Goal: Task Accomplishment & Management: Use online tool/utility

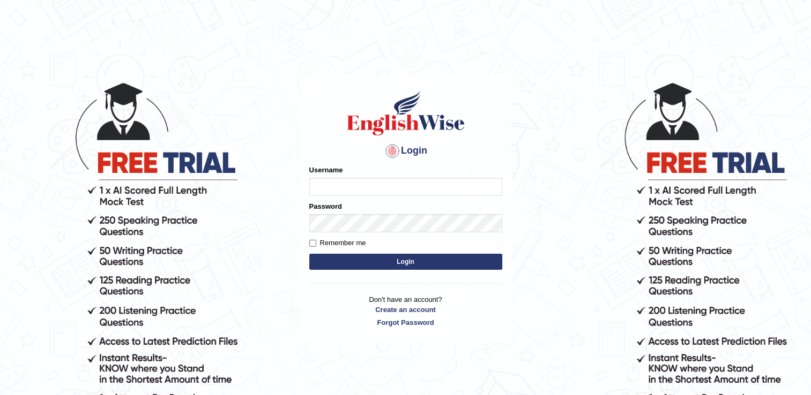
type input "abanoubsaid"
click at [445, 265] on button "Login" at bounding box center [405, 262] width 193 height 16
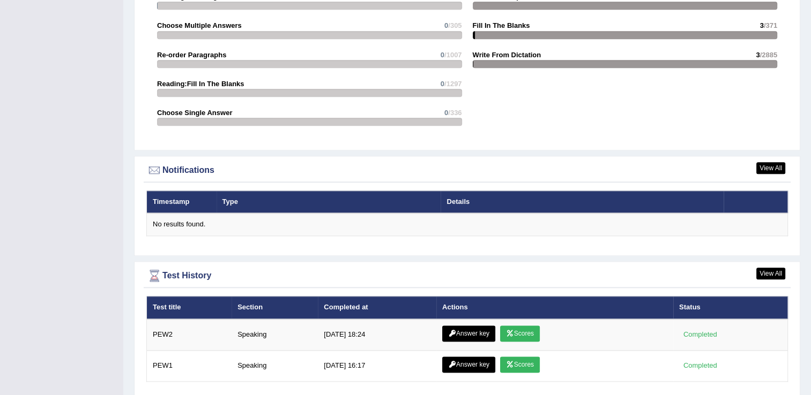
scroll to position [1258, 0]
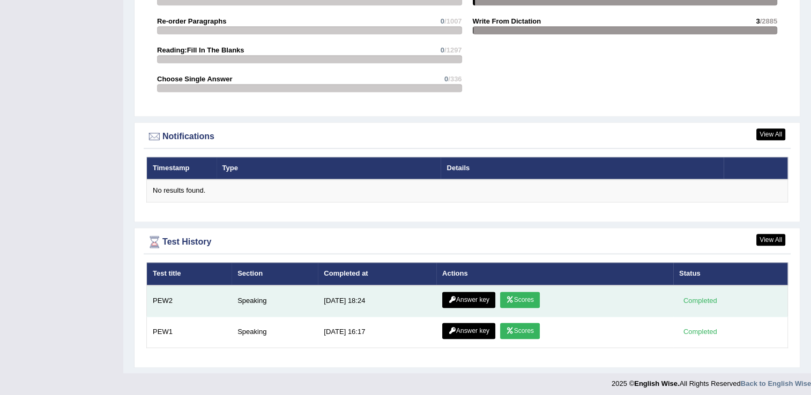
click at [516, 301] on link "Scores" at bounding box center [520, 300] width 40 height 16
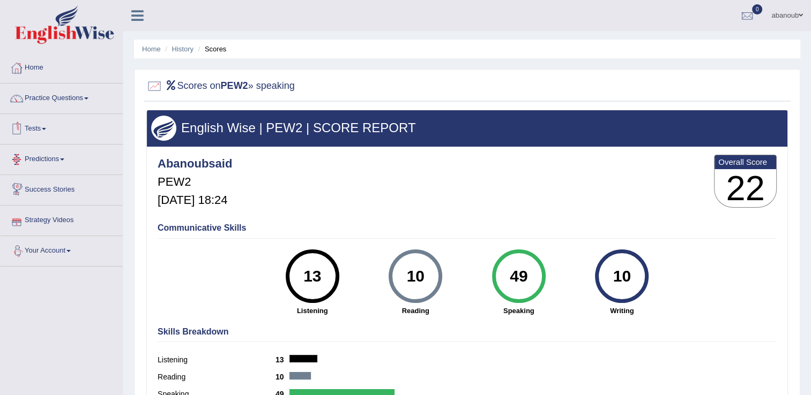
click at [48, 134] on link "Tests" at bounding box center [62, 127] width 122 height 27
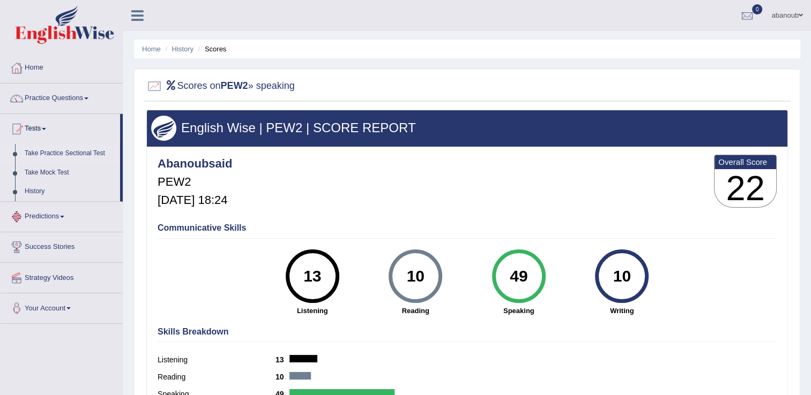
click at [48, 154] on link "Take Practice Sectional Test" at bounding box center [70, 153] width 100 height 19
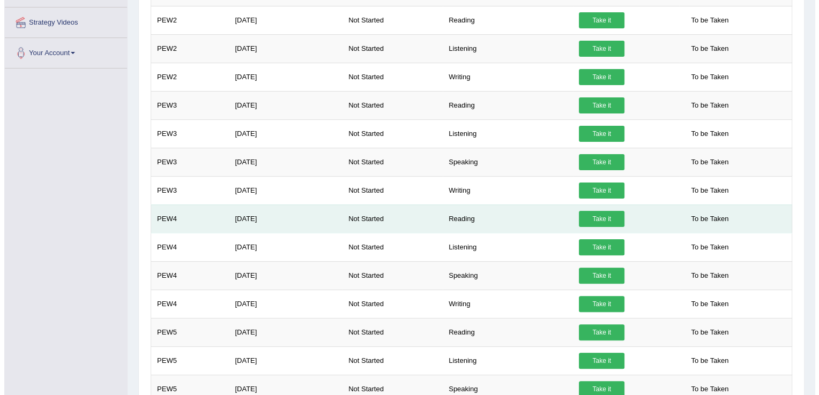
scroll to position [268, 0]
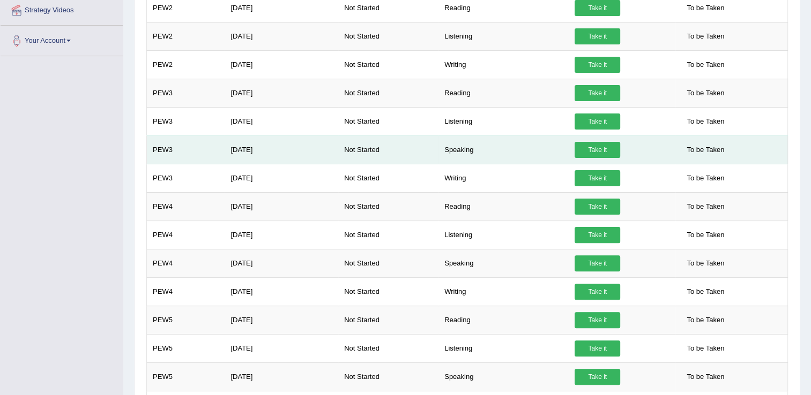
click at [585, 149] on link "Take it" at bounding box center [597, 150] width 46 height 16
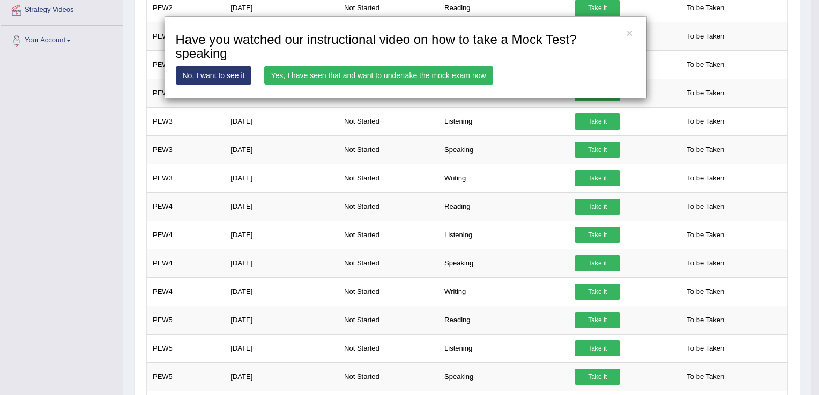
click at [352, 74] on link "Yes, I have seen that and want to undertake the mock exam now" at bounding box center [378, 75] width 229 height 18
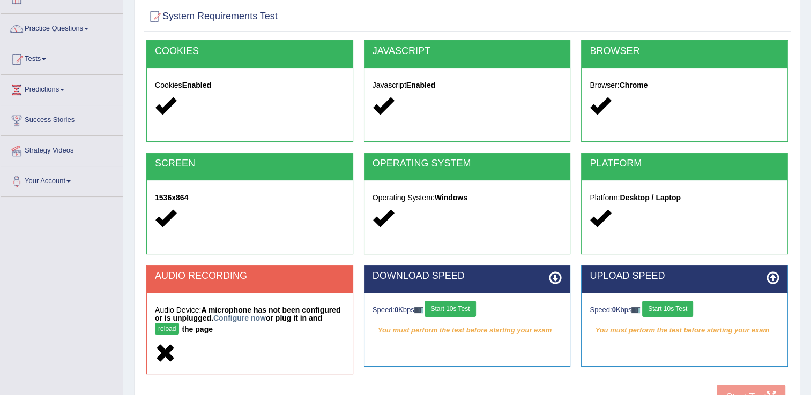
scroll to position [161, 0]
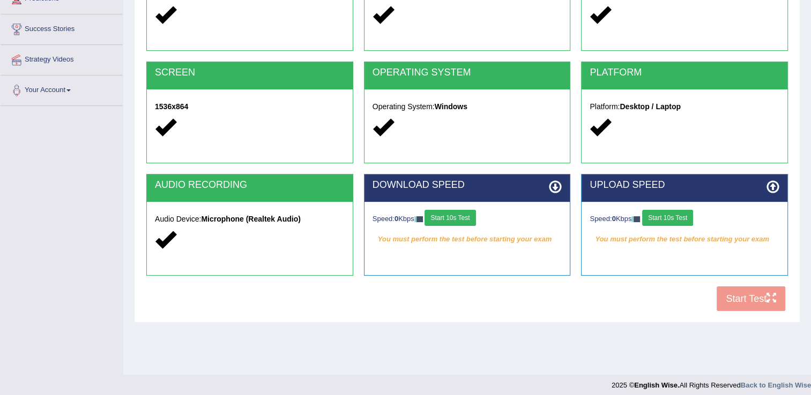
click at [446, 218] on button "Start 10s Test" at bounding box center [449, 218] width 51 height 16
click at [670, 220] on button "Start 10s Test" at bounding box center [667, 218] width 51 height 16
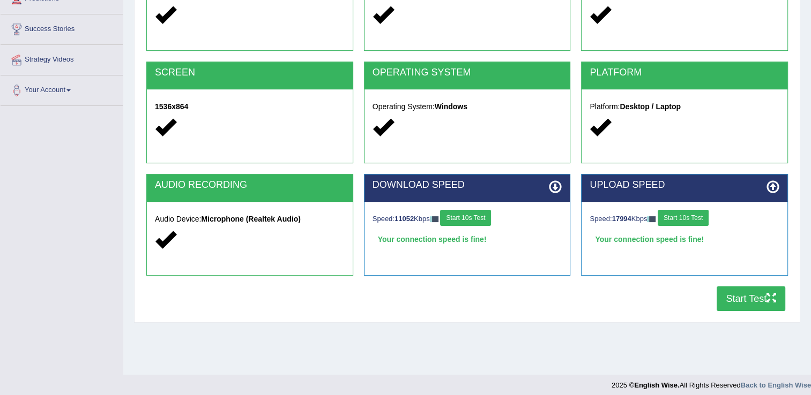
click at [733, 294] on button "Start Test" at bounding box center [750, 299] width 69 height 25
